Goal: Task Accomplishment & Management: Use online tool/utility

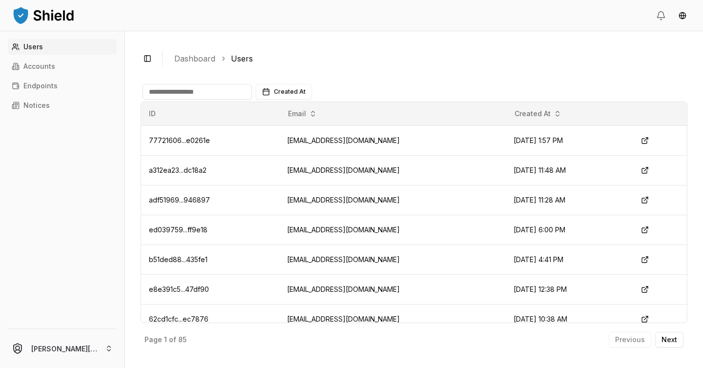
click at [197, 87] on input at bounding box center [196, 92] width 109 height 16
click at [50, 65] on p "Accounts" at bounding box center [39, 66] width 32 height 7
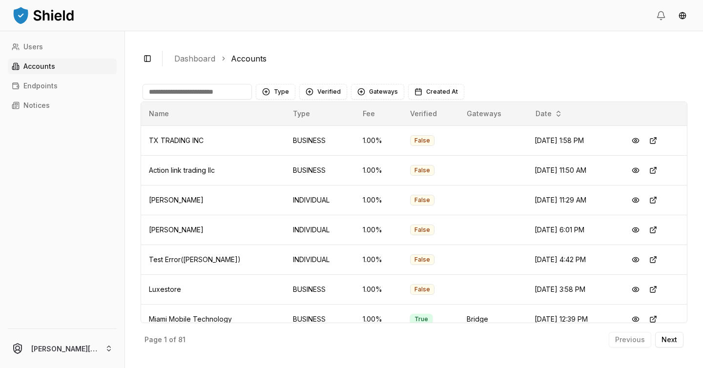
click at [201, 87] on input at bounding box center [196, 92] width 109 height 16
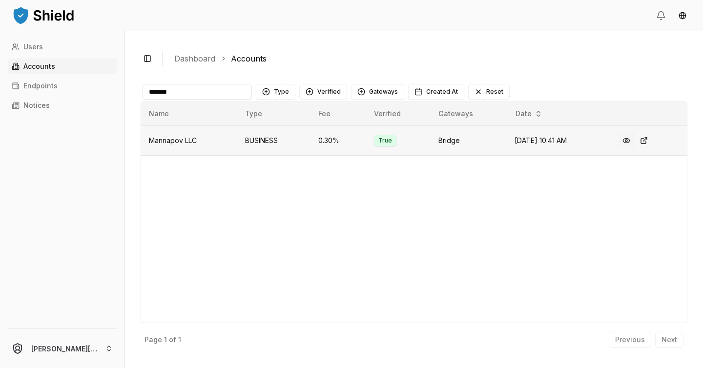
type input "*******"
click at [626, 138] on button at bounding box center [626, 141] width 18 height 18
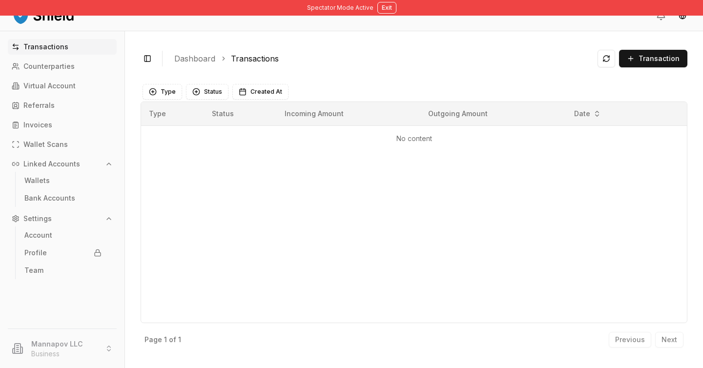
click at [72, 346] on li "Mannapov LLC Business" at bounding box center [62, 348] width 117 height 31
click at [62, 89] on p "Virtual Account" at bounding box center [49, 85] width 52 height 7
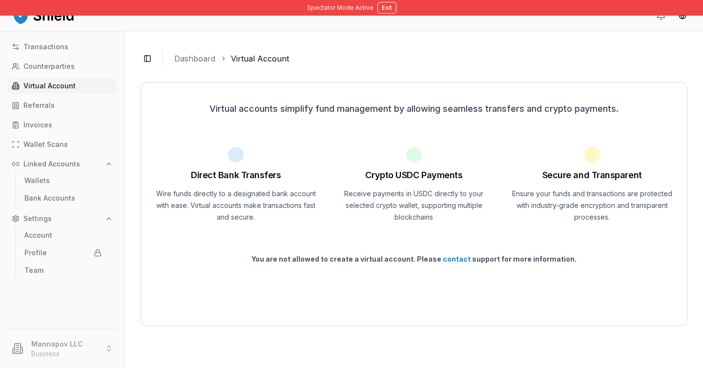
click at [65, 55] on div "Transactions Counterparties Virtual Account Referrals Invoices Wallet Scans Lin…" at bounding box center [62, 178] width 124 height 278
click at [57, 44] on p "Transactions" at bounding box center [45, 46] width 45 height 7
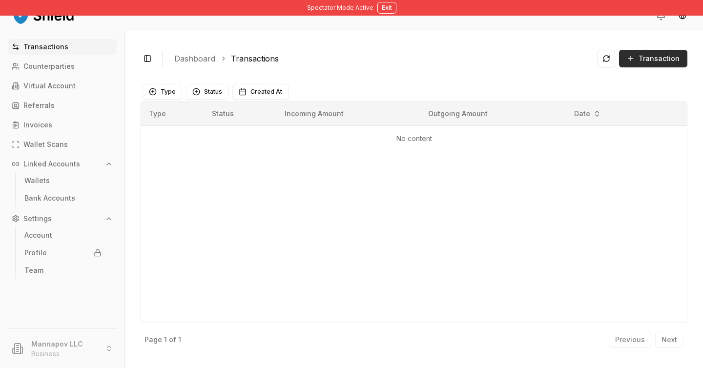
click at [650, 57] on span "Transaction" at bounding box center [658, 59] width 41 height 10
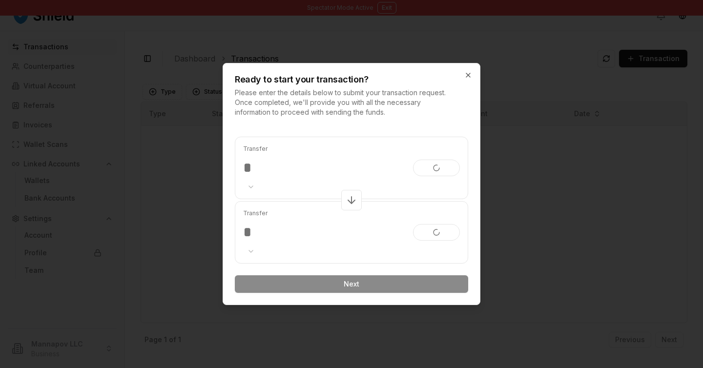
click at [341, 171] on input "number" at bounding box center [324, 168] width 162 height 18
click at [261, 247] on body "Spectator Mode Active Exit Transactions Counterparties Virtual Account Referral…" at bounding box center [351, 184] width 703 height 368
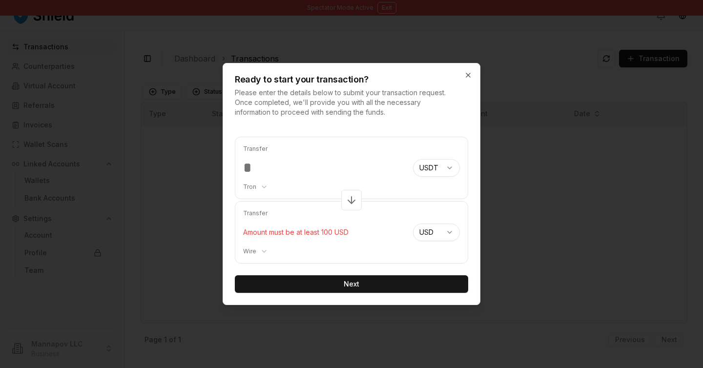
click at [369, 242] on body "Spectator Mode Active Exit Transactions Counterparties Virtual Account Referral…" at bounding box center [351, 184] width 703 height 368
click at [300, 175] on input "***" at bounding box center [324, 168] width 162 height 18
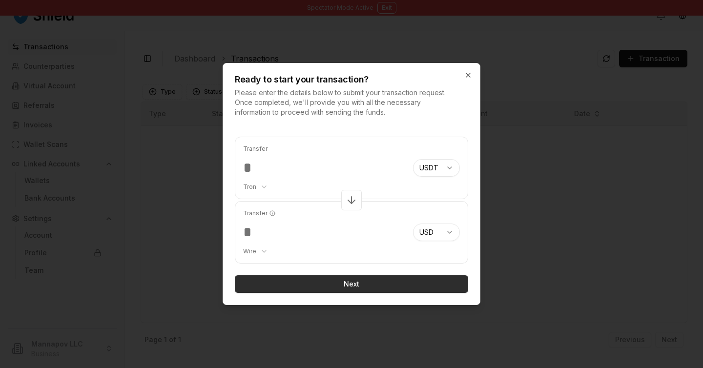
type input "***"
click at [373, 282] on button "Next" at bounding box center [351, 284] width 233 height 18
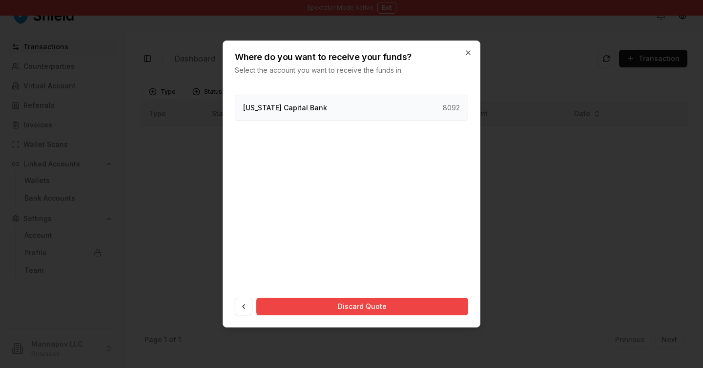
click at [368, 111] on div "[US_STATE] Capital Bank 8092" at bounding box center [351, 108] width 233 height 26
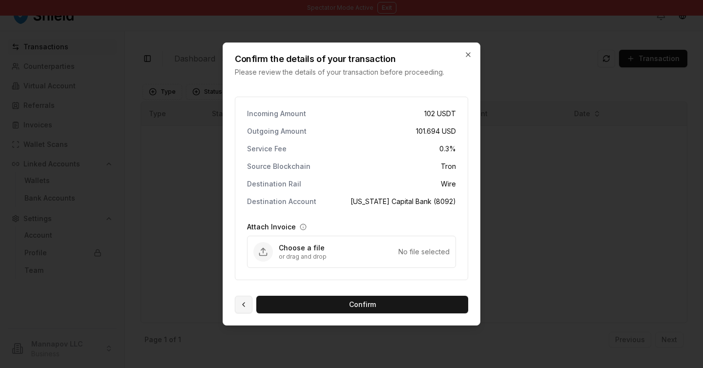
click at [247, 305] on button at bounding box center [244, 305] width 18 height 18
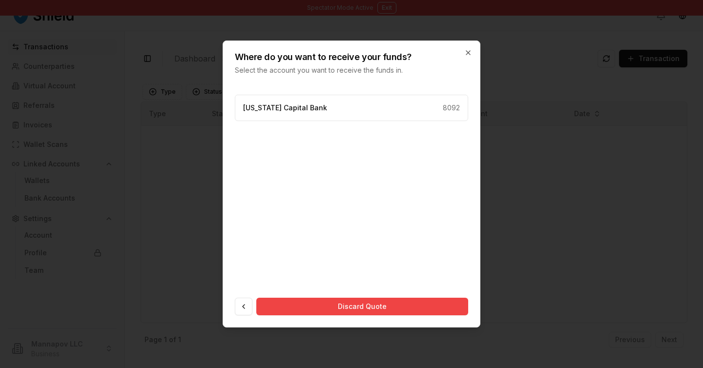
click at [247, 305] on button at bounding box center [244, 307] width 18 height 18
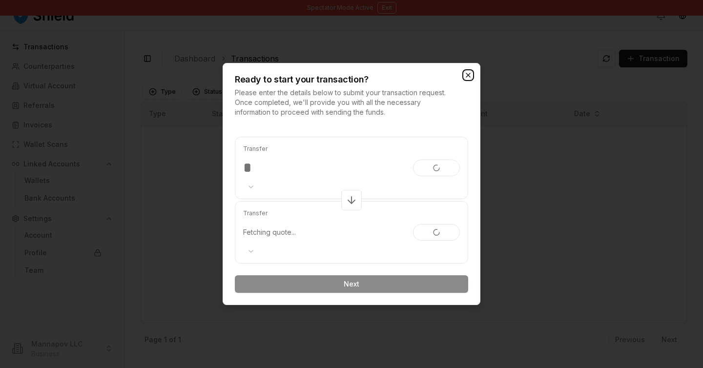
click at [467, 73] on icon "button" at bounding box center [468, 75] width 8 height 8
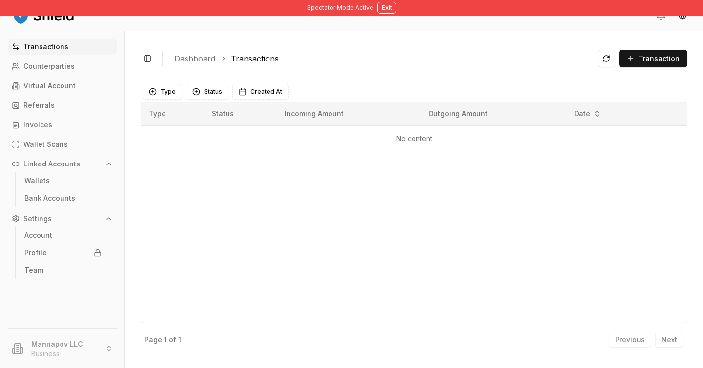
click at [72, 341] on li "Mannapov LLC Business" at bounding box center [62, 348] width 117 height 31
click at [381, 12] on button "Exit" at bounding box center [386, 8] width 19 height 12
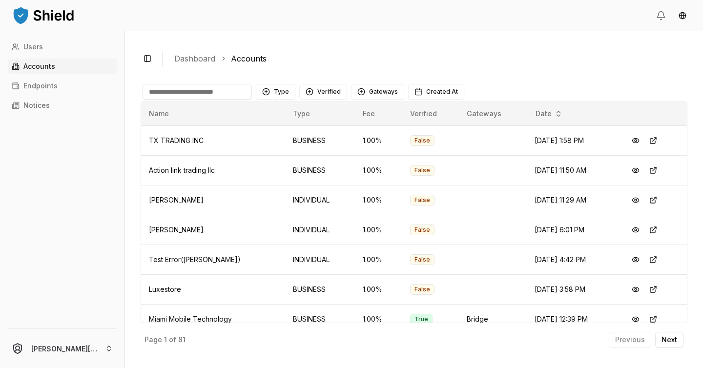
click at [223, 95] on input at bounding box center [196, 92] width 109 height 16
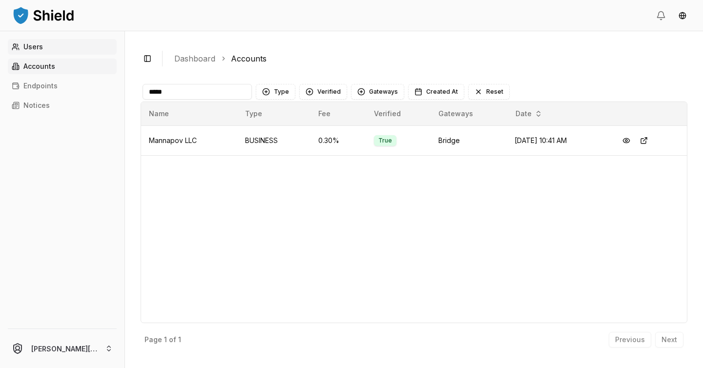
type input "*****"
click at [42, 53] on link "Users" at bounding box center [62, 47] width 109 height 16
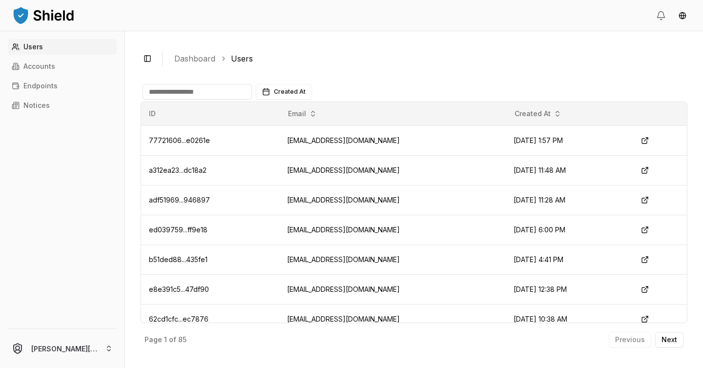
click at [194, 95] on input at bounding box center [196, 92] width 109 height 16
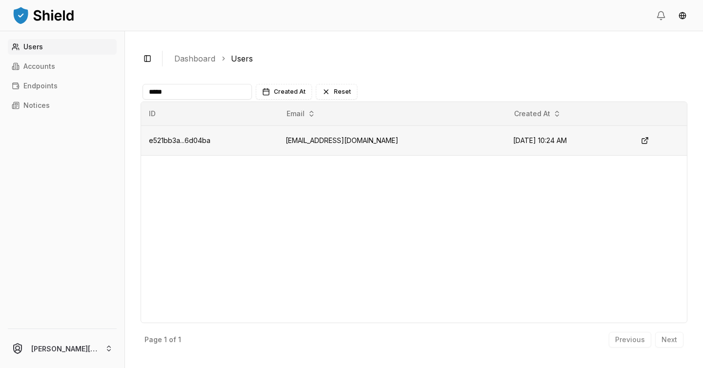
type input "*****"
drag, startPoint x: 373, startPoint y: 141, endPoint x: 287, endPoint y: 143, distance: 85.9
click at [287, 143] on td "[EMAIL_ADDRESS][DOMAIN_NAME]" at bounding box center [391, 140] width 227 height 30
copy td "[EMAIL_ADDRESS][DOMAIN_NAME]"
click at [644, 139] on button at bounding box center [645, 141] width 18 height 18
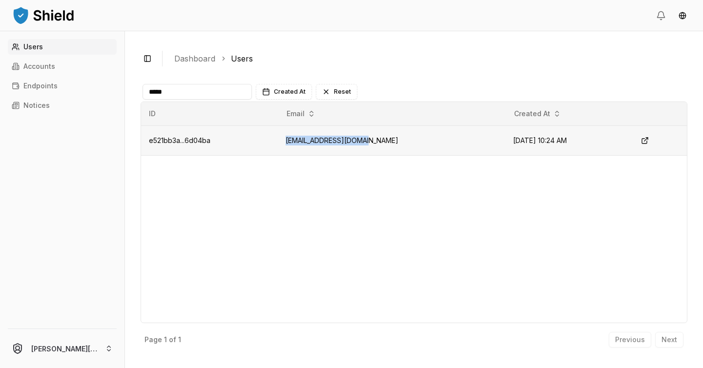
click at [402, 137] on td "[EMAIL_ADDRESS][DOMAIN_NAME]" at bounding box center [391, 140] width 227 height 30
click at [79, 66] on link "Accounts" at bounding box center [62, 67] width 109 height 16
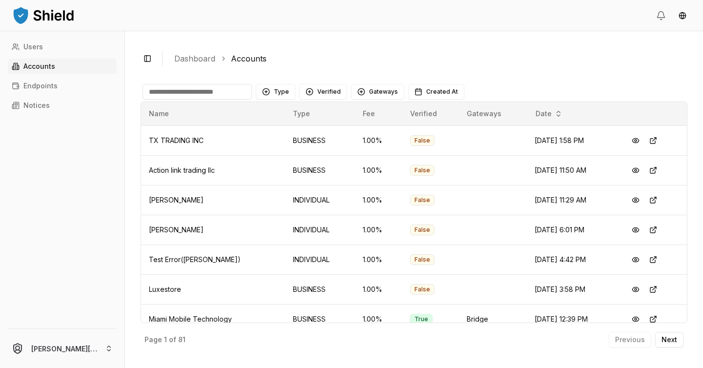
click at [221, 96] on input at bounding box center [196, 92] width 109 height 16
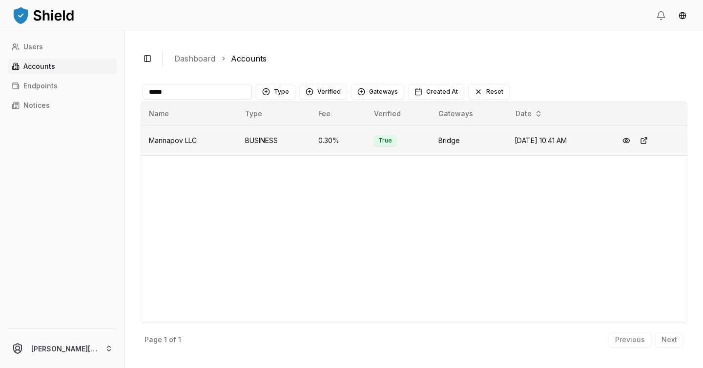
type input "*****"
click at [517, 148] on td "[DATE] 10:41 AM" at bounding box center [557, 140] width 103 height 30
click at [457, 147] on td "Bridge" at bounding box center [468, 140] width 76 height 30
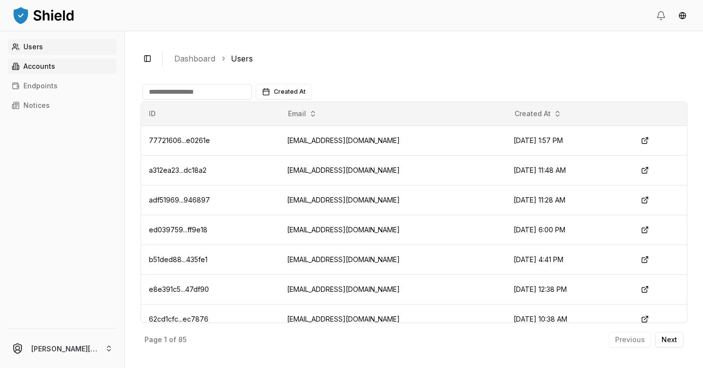
click at [50, 68] on p "Accounts" at bounding box center [39, 66] width 32 height 7
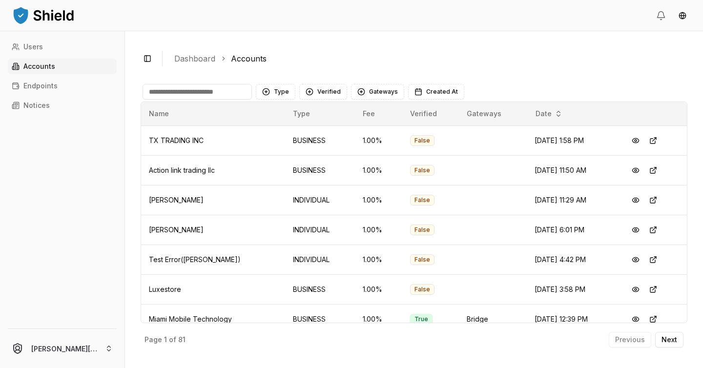
click at [187, 94] on input at bounding box center [196, 92] width 109 height 16
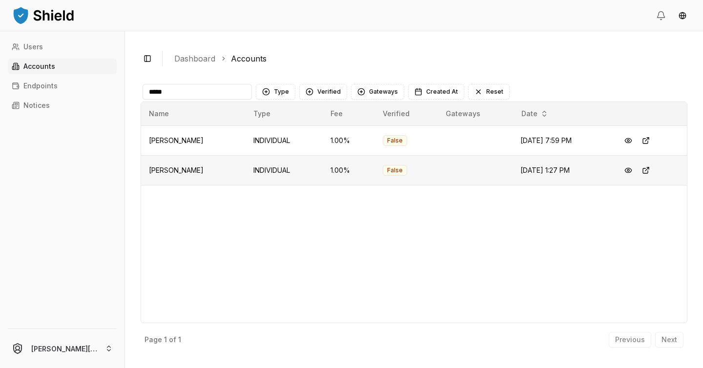
type input "*****"
click at [280, 175] on td "INDIVIDUAL" at bounding box center [284, 170] width 78 height 30
click at [71, 46] on link "Users" at bounding box center [62, 47] width 109 height 16
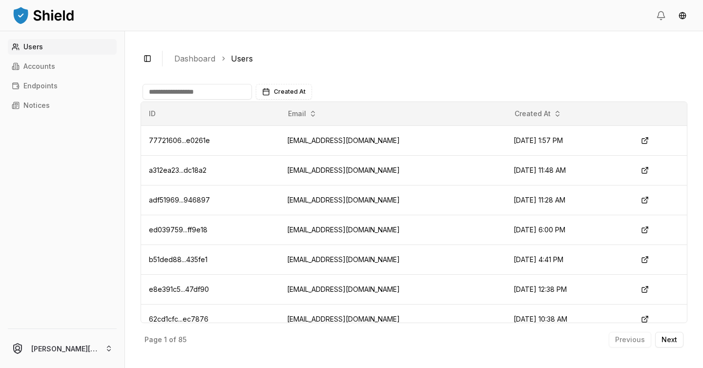
click at [216, 96] on input at bounding box center [196, 92] width 109 height 16
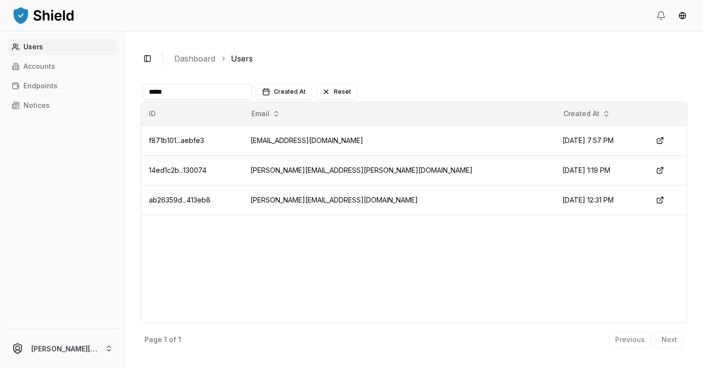
type input "*****"
